Goal: Information Seeking & Learning: Learn about a topic

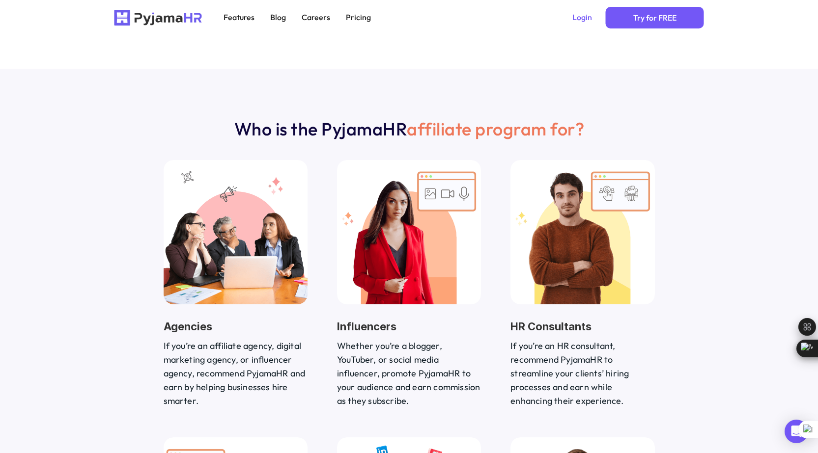
scroll to position [1080, 0]
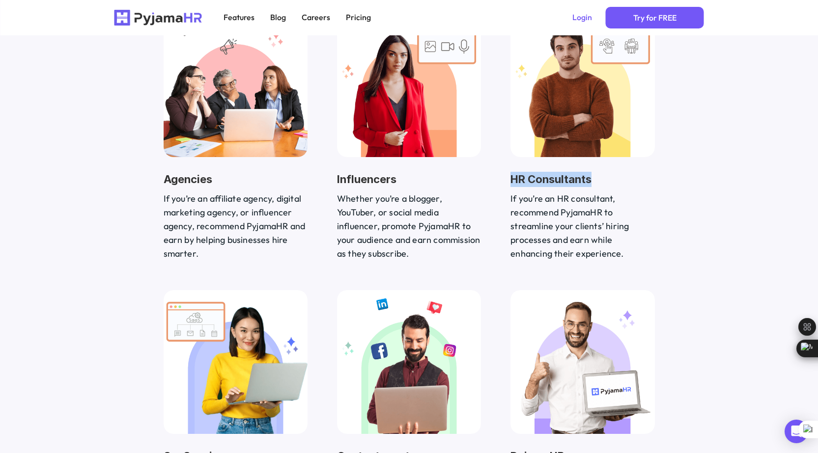
drag, startPoint x: 513, startPoint y: 176, endPoint x: 620, endPoint y: 185, distance: 107.0
click at [620, 185] on h3 "HR Consultants" at bounding box center [582, 179] width 144 height 15
drag, startPoint x: 337, startPoint y: 177, endPoint x: 424, endPoint y: 187, distance: 87.5
click at [424, 187] on div "Influencers Whether you’re a blogger, YouTuber, or social media influencer, pro…" at bounding box center [409, 216] width 144 height 89
drag, startPoint x: 164, startPoint y: 175, endPoint x: 247, endPoint y: 185, distance: 84.0
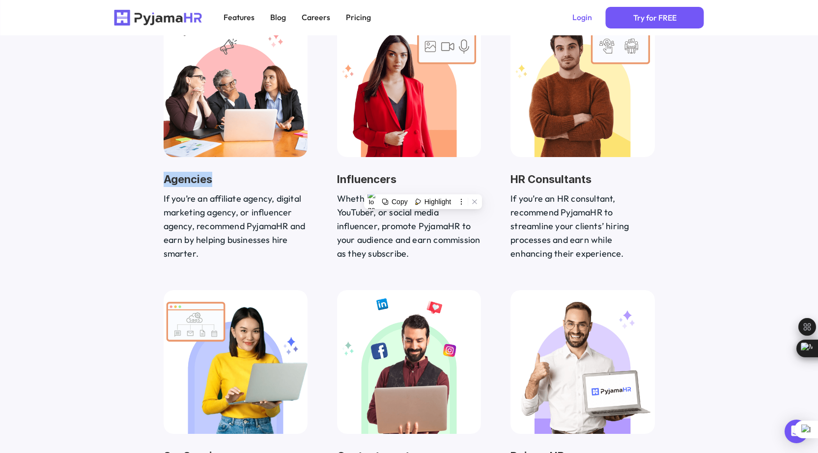
click at [239, 185] on h3 "Agencies" at bounding box center [236, 179] width 144 height 15
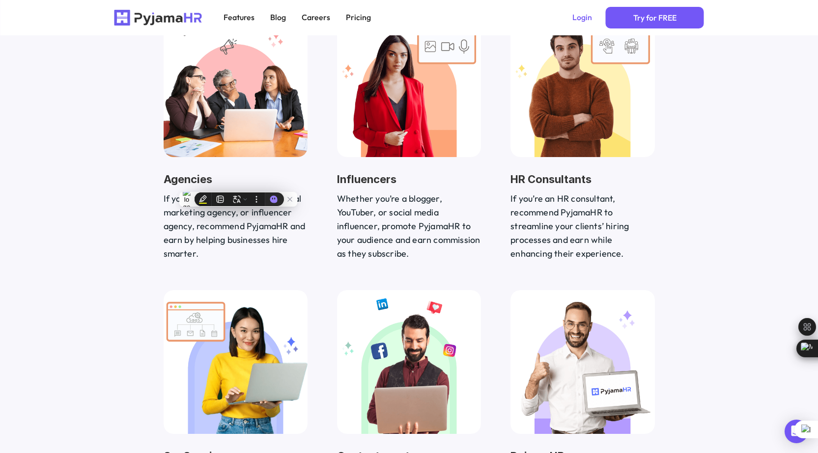
click at [368, 258] on p "Whether you’re a blogger, YouTuber, or social media influencer, promote PyjamaH…" at bounding box center [409, 226] width 144 height 69
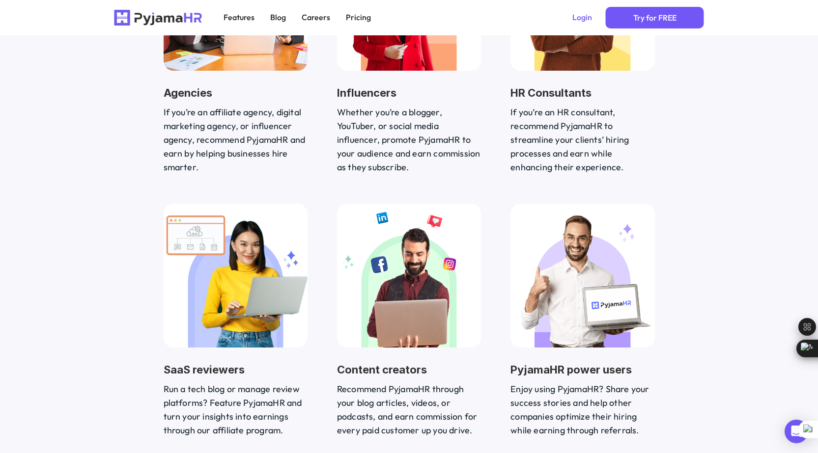
scroll to position [1326, 0]
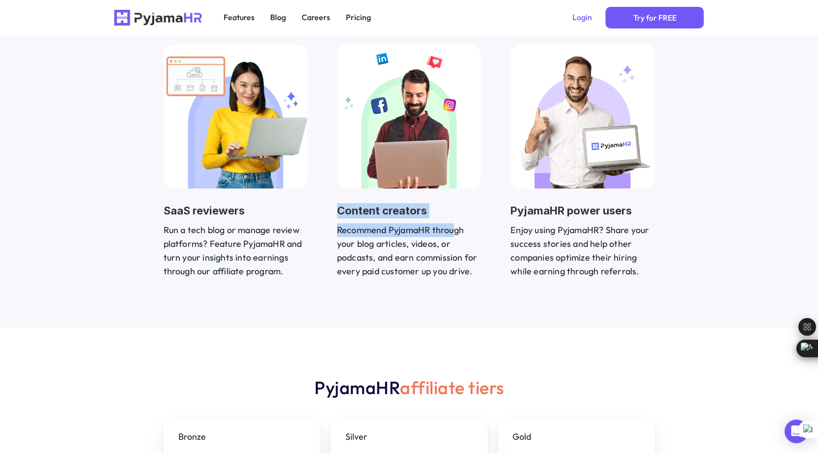
drag, startPoint x: 339, startPoint y: 210, endPoint x: 453, endPoint y: 225, distance: 114.4
click at [453, 225] on div "Content creators Recommend PyjamaHR through your blog articles, videos, or podc…" at bounding box center [409, 240] width 144 height 75
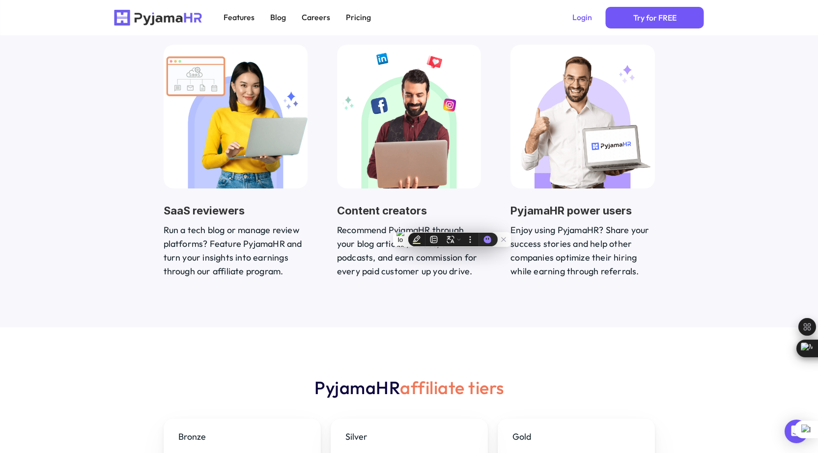
click at [578, 322] on div "Who is the PyjamaHR affiliate program for? Agencies If you’re an affiliate agen…" at bounding box center [409, 2] width 818 height 652
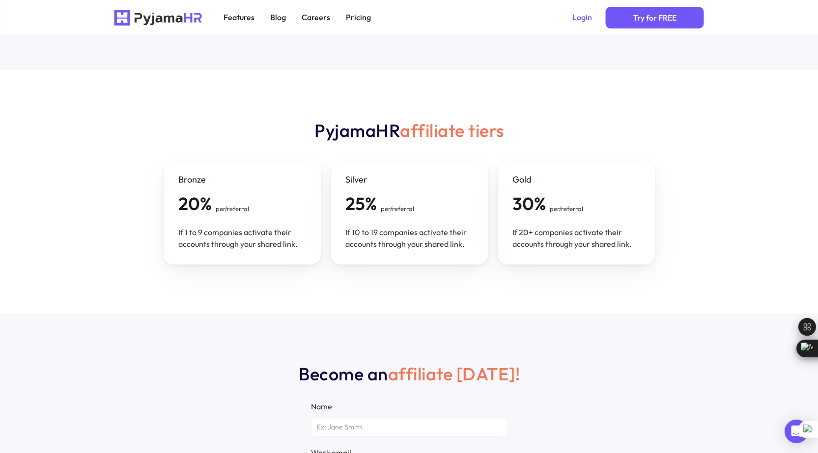
scroll to position [1522, 0]
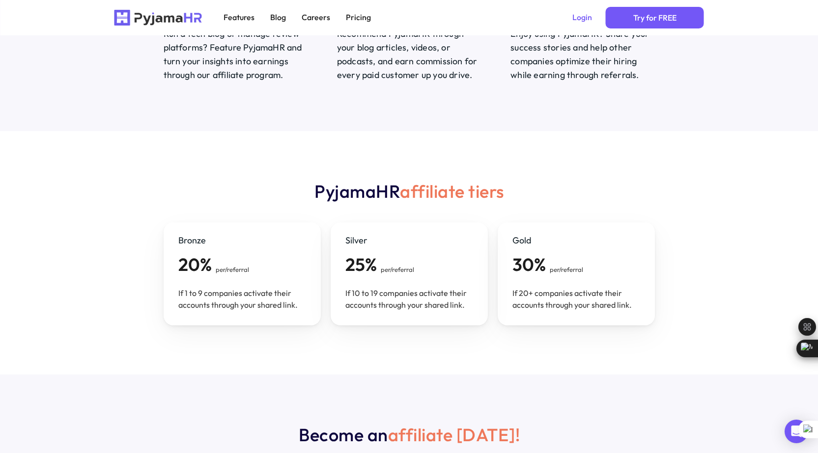
click at [345, 235] on div "Silver 25% per/referral If 10 to 19 companies activate their accounts through y…" at bounding box center [408, 273] width 157 height 103
drag, startPoint x: 347, startPoint y: 239, endPoint x: 377, endPoint y: 243, distance: 30.1
click at [377, 243] on div "Silver 25% per/referral If 10 to 19 companies activate their accounts through y…" at bounding box center [408, 273] width 157 height 103
drag, startPoint x: 514, startPoint y: 239, endPoint x: 542, endPoint y: 243, distance: 28.2
click at [541, 242] on div "Gold 30% per/referral If 20+ companies activate their accounts through your sha…" at bounding box center [575, 273] width 157 height 103
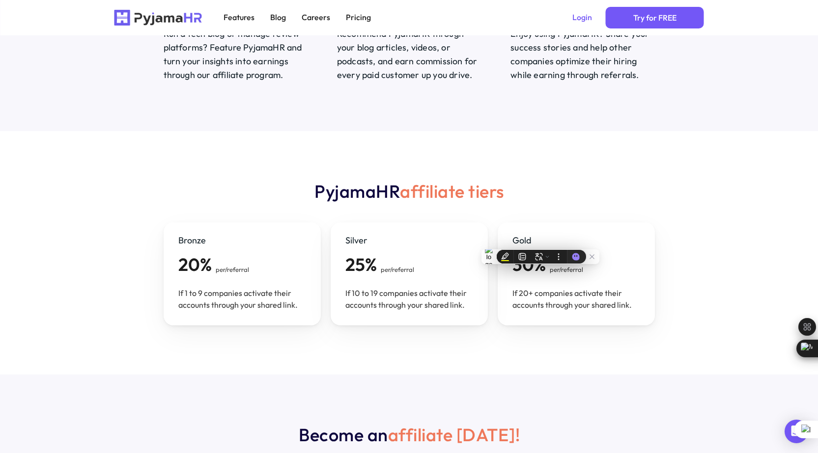
click at [517, 271] on h2 "30%" at bounding box center [528, 265] width 33 height 22
drag, startPoint x: 514, startPoint y: 264, endPoint x: 591, endPoint y: 267, distance: 77.1
click at [591, 267] on div "Gold 30% per/referral If 20+ companies activate their accounts through your sha…" at bounding box center [575, 273] width 157 height 103
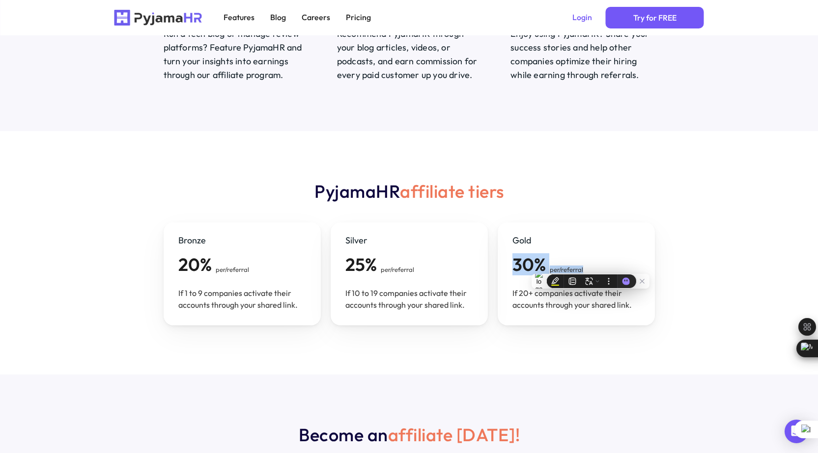
click at [603, 260] on div "Gold 30% per/referral If 20+ companies activate their accounts through your sha…" at bounding box center [575, 273] width 157 height 103
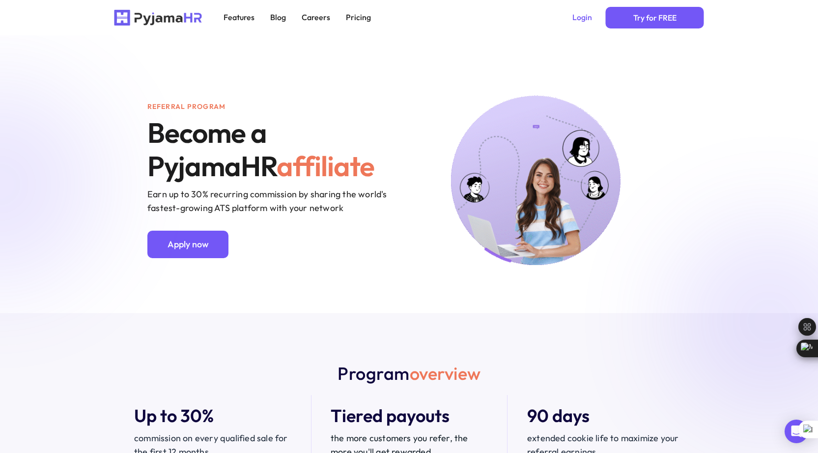
scroll to position [0, 0]
